Goal: Task Accomplishment & Management: Use online tool/utility

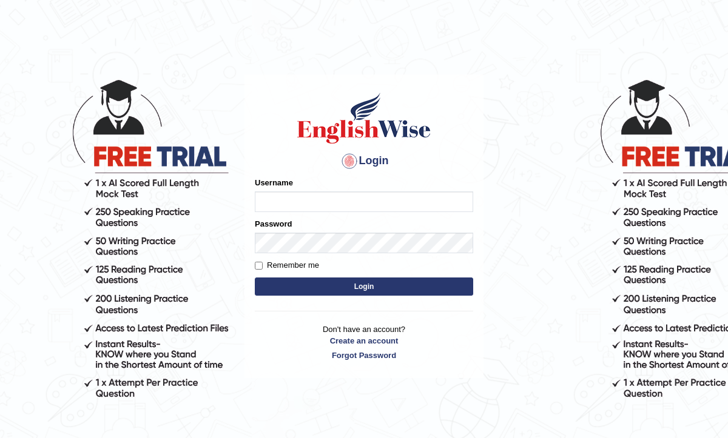
click at [284, 201] on input "Username" at bounding box center [364, 202] width 218 height 21
type input "0468472829"
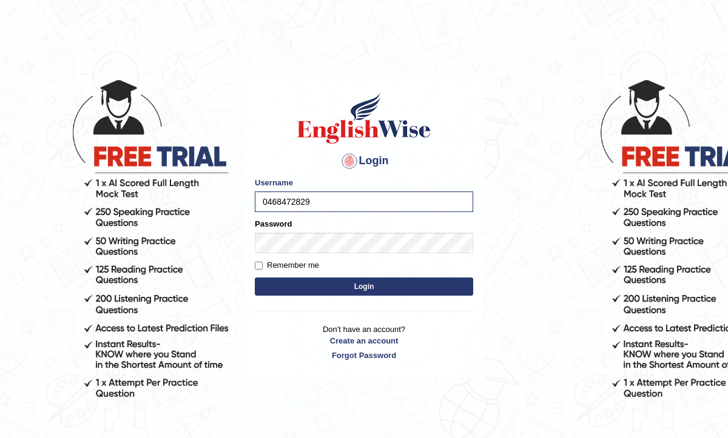
click at [362, 284] on button "Login" at bounding box center [364, 287] width 218 height 18
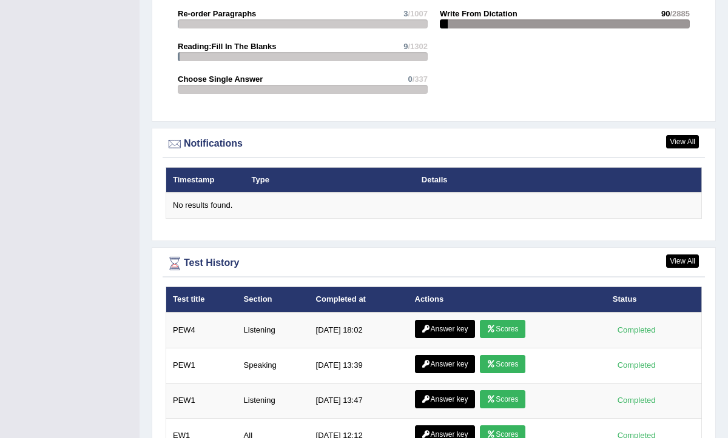
scroll to position [1502, 0]
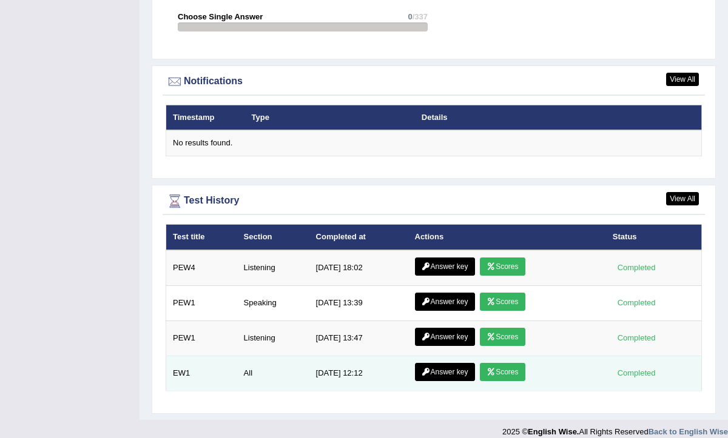
click at [434, 364] on link "Answer key" at bounding box center [445, 372] width 60 height 18
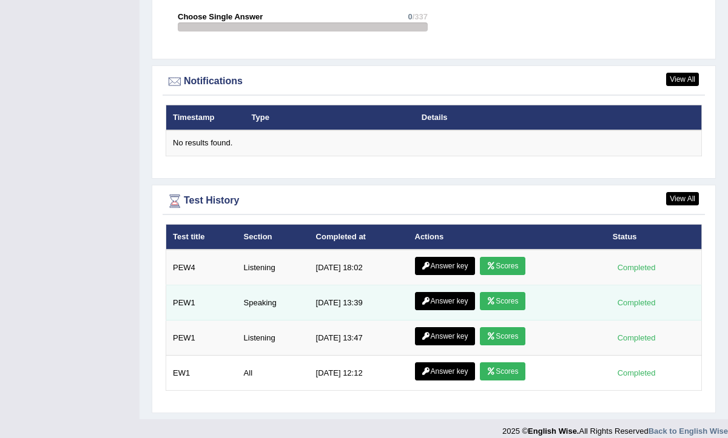
click at [513, 292] on link "Scores" at bounding box center [502, 301] width 45 height 18
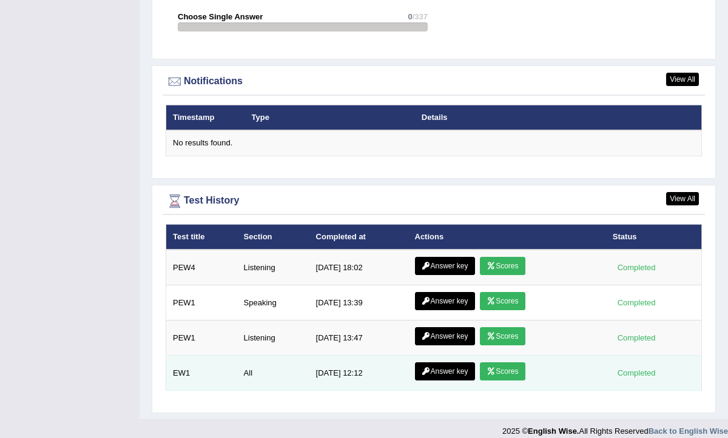
click at [500, 363] on link "Scores" at bounding box center [502, 372] width 45 height 18
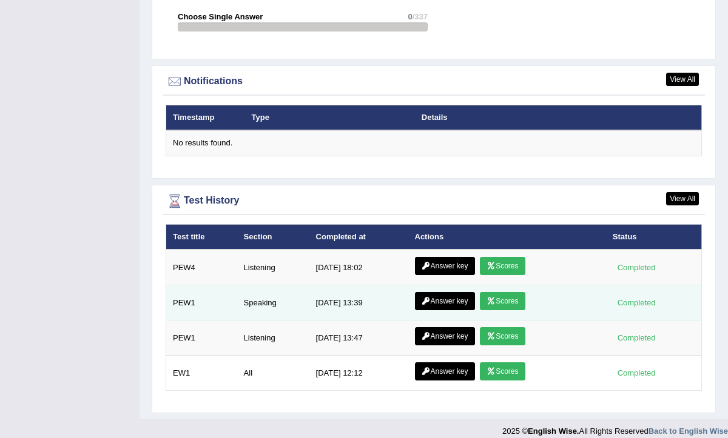
click at [509, 292] on link "Scores" at bounding box center [502, 301] width 45 height 18
click at [447, 292] on link "Answer key" at bounding box center [445, 301] width 60 height 18
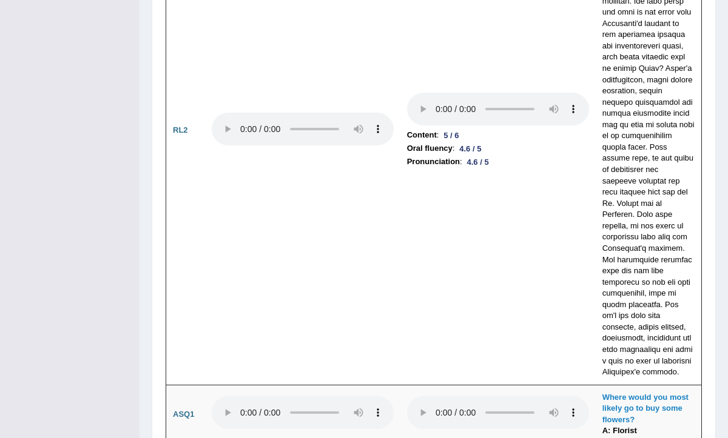
scroll to position [2978, 0]
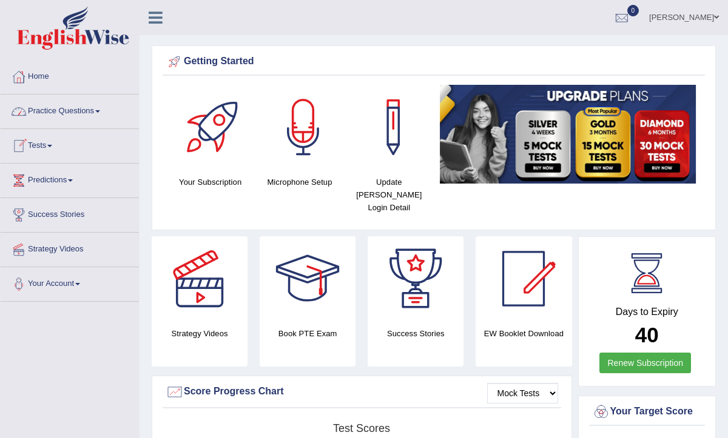
click at [58, 112] on link "Practice Questions" at bounding box center [70, 110] width 138 height 30
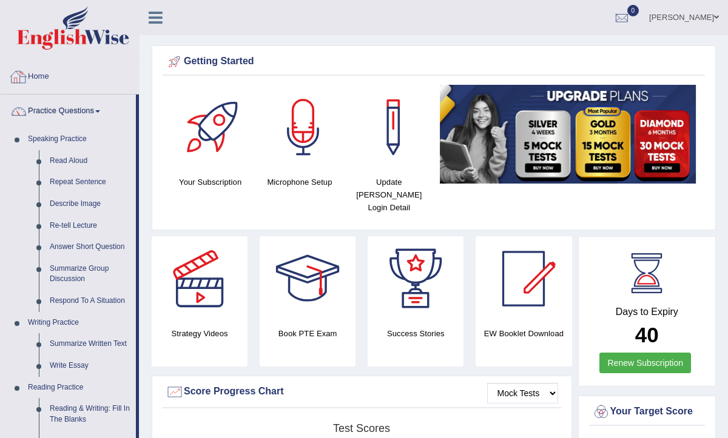
click at [37, 76] on link "Home" at bounding box center [70, 75] width 138 height 30
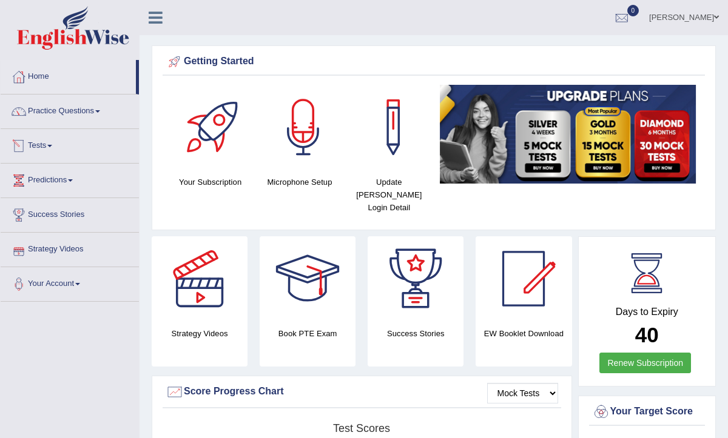
click at [48, 143] on link "Tests" at bounding box center [70, 144] width 138 height 30
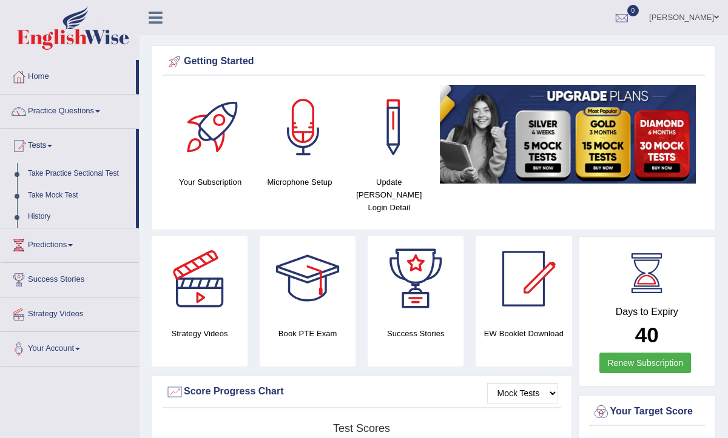
click at [45, 197] on link "Take Mock Test" at bounding box center [78, 196] width 113 height 22
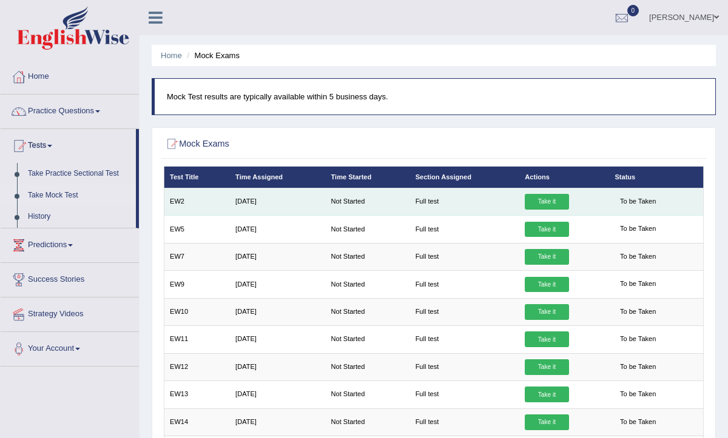
click at [546, 202] on link "Take it" at bounding box center [546, 202] width 44 height 16
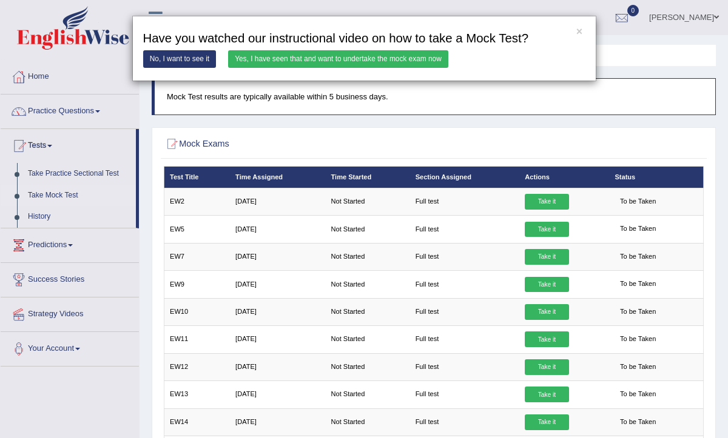
click at [332, 59] on link "Yes, I have seen that and want to undertake the mock exam now" at bounding box center [338, 59] width 220 height 18
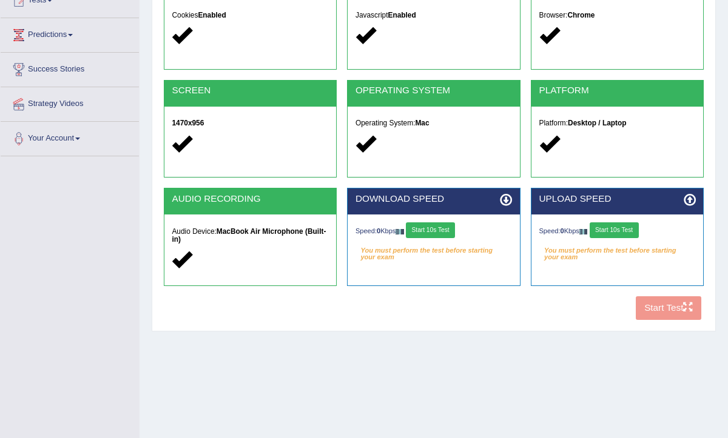
scroll to position [153, 0]
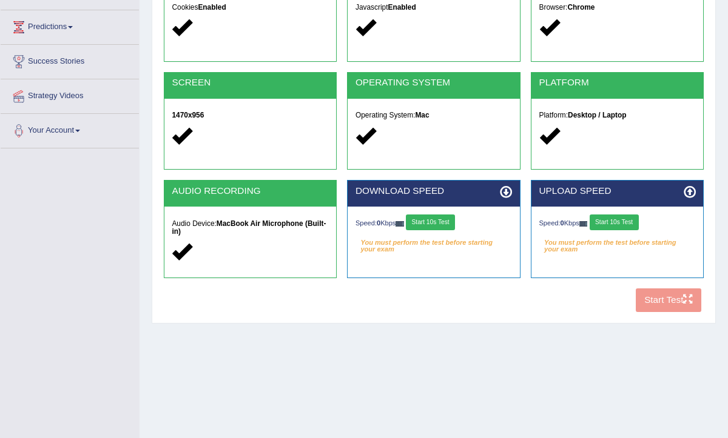
click at [446, 219] on button "Start 10s Test" at bounding box center [430, 223] width 49 height 16
click at [612, 221] on button "Start 10s Test" at bounding box center [613, 223] width 49 height 16
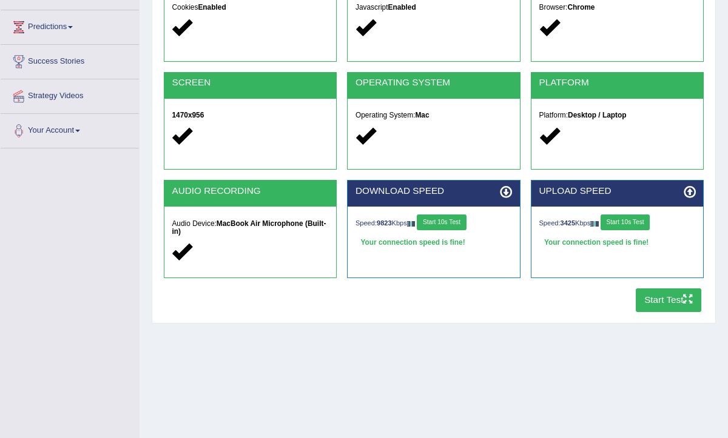
click at [662, 298] on button "Start Test" at bounding box center [668, 301] width 66 height 24
